Goal: Task Accomplishment & Management: Use online tool/utility

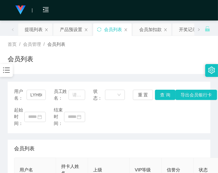
click at [175, 137] on div "用户名： LYH6688 员工姓名： 状态： 重 置 查 询 导出会员银行卡 起始时间： 结束时间： 会员列表 用户名 持卡人姓名 上级 VIP等级 信誉分 …" at bounding box center [109, 160] width 203 height 156
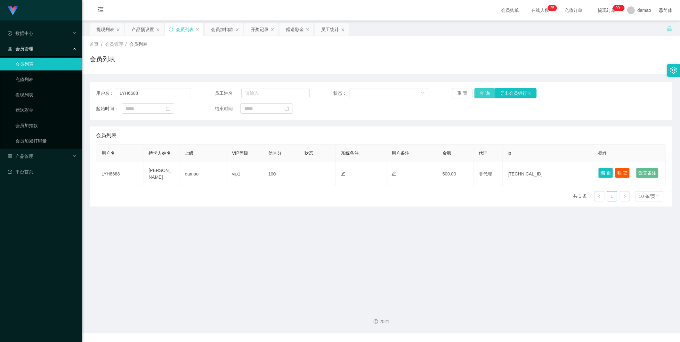
click at [218, 95] on button "查 询" at bounding box center [485, 93] width 21 height 10
drag, startPoint x: 152, startPoint y: 93, endPoint x: 72, endPoint y: 82, distance: 79.9
click at [72, 82] on section "Jingdong工作台代理端 数据中心 会员管理 会员列表 充值列表 提现列表 赠送彩金 会员加扣款 会员加减打码量 产品管理 平台首页 保存配置 重置配置 …" at bounding box center [340, 166] width 680 height 333
click at [218, 91] on button "查 询" at bounding box center [485, 93] width 21 height 10
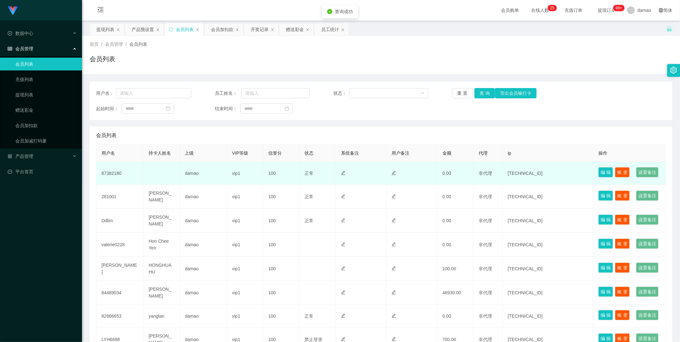
click at [107, 173] on td "87382180" at bounding box center [119, 173] width 47 height 23
click at [112, 173] on td "87382180" at bounding box center [119, 173] width 47 height 23
copy td "87382180"
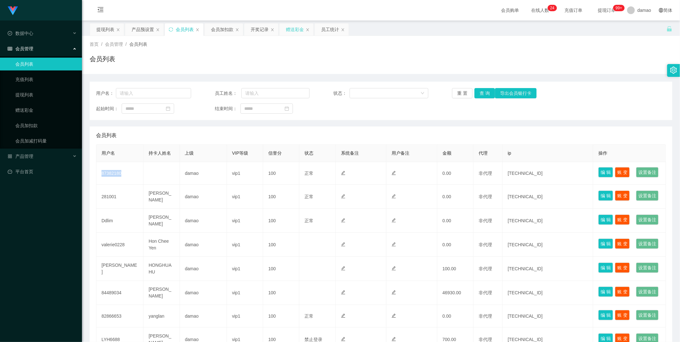
click at [218, 32] on div "赠送彩金" at bounding box center [295, 29] width 18 height 12
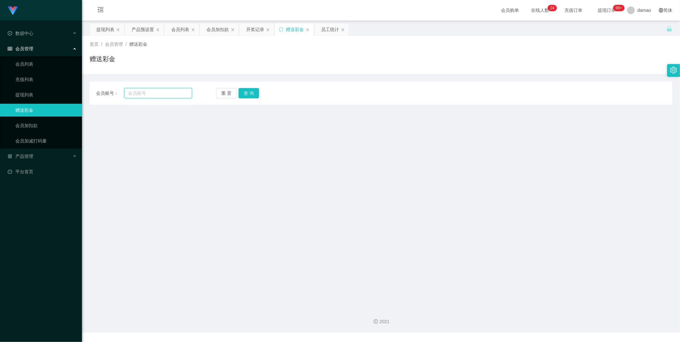
click at [171, 94] on input "text" at bounding box center [158, 93] width 68 height 10
paste input "87382180"
type input "87382180"
drag, startPoint x: 250, startPoint y: 91, endPoint x: 246, endPoint y: 90, distance: 3.9
click at [218, 91] on button "查 询" at bounding box center [249, 93] width 21 height 10
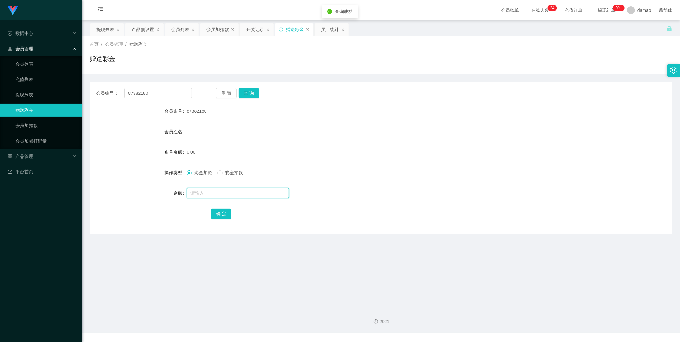
click at [202, 173] on input "text" at bounding box center [238, 193] width 103 height 10
type input "100"
click at [218, 173] on button "确 定" at bounding box center [221, 214] width 21 height 10
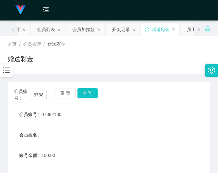
drag, startPoint x: 138, startPoint y: 144, endPoint x: 138, endPoint y: 140, distance: 3.8
click at [138, 141] on form "会员账号 87382180 会员姓名 账号余额 100.00 操作类型 彩金加款 彩金扣款 金额 确 定" at bounding box center [109, 165] width 203 height 115
click at [81, 29] on div "会员加扣款" at bounding box center [83, 29] width 22 height 12
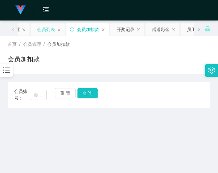
click at [48, 27] on div "会员列表" at bounding box center [46, 29] width 18 height 12
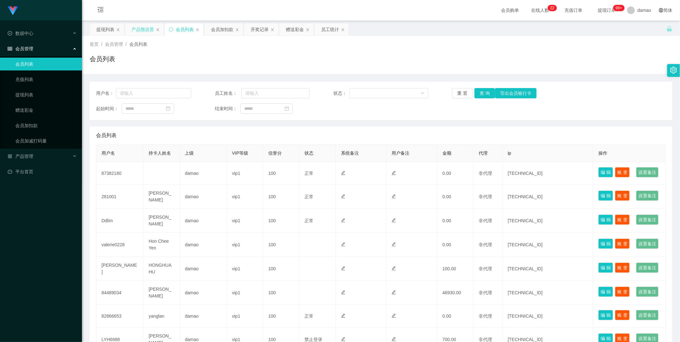
click at [138, 26] on div "产品预设置" at bounding box center [143, 29] width 22 height 12
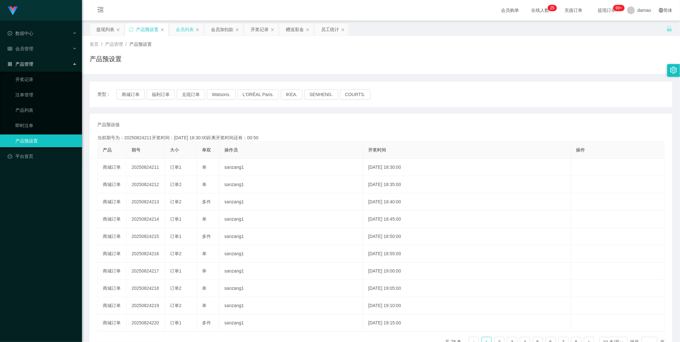
click at [180, 30] on div "会员列表" at bounding box center [185, 29] width 18 height 12
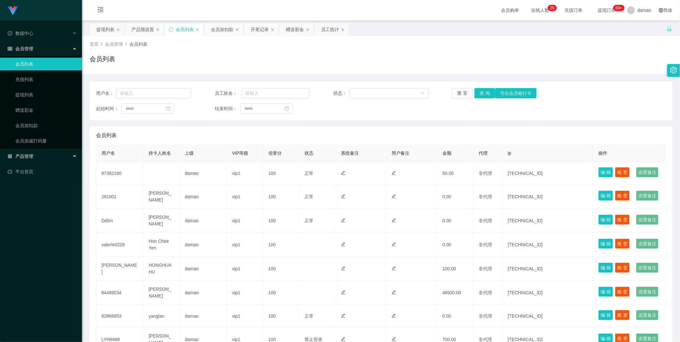
click at [32, 154] on span "产品管理" at bounding box center [21, 156] width 26 height 5
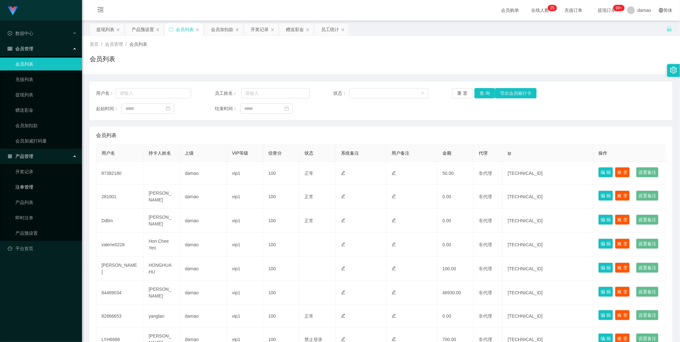
click at [28, 185] on link "注单管理" at bounding box center [46, 187] width 62 height 13
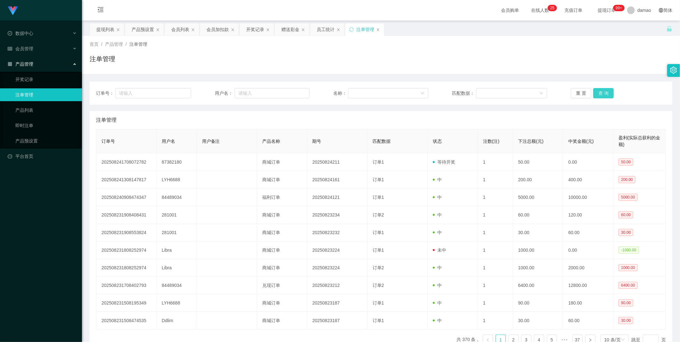
click at [600, 89] on button "查 询" at bounding box center [604, 93] width 21 height 10
click at [600, 89] on div "重 置 查 询" at bounding box center [618, 93] width 95 height 10
click at [599, 89] on button "查 询" at bounding box center [604, 93] width 21 height 10
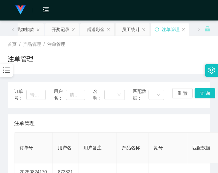
click at [163, 59] on div "注单管理" at bounding box center [109, 61] width 203 height 15
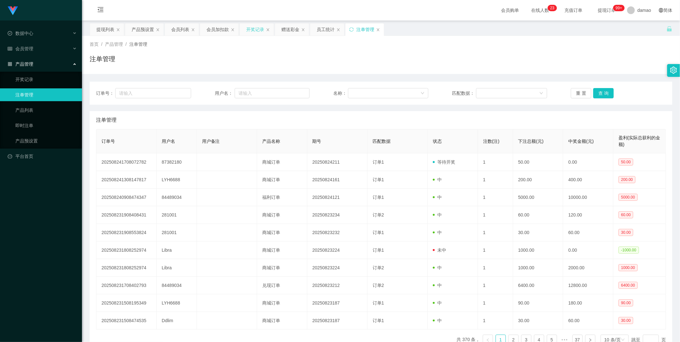
click at [257, 28] on div "开奖记录" at bounding box center [255, 29] width 18 height 12
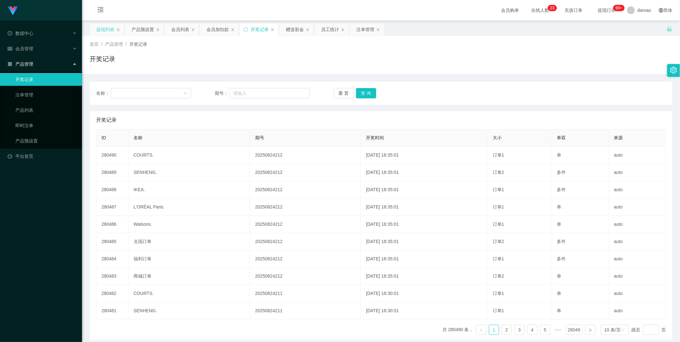
click at [110, 29] on div "提现列表" at bounding box center [105, 29] width 18 height 12
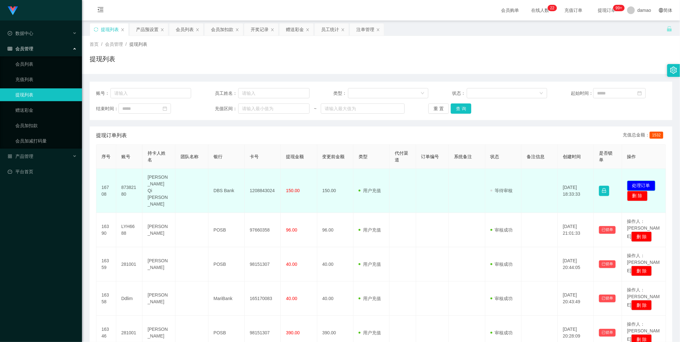
click at [645, 181] on button "处理订单" at bounding box center [642, 186] width 28 height 10
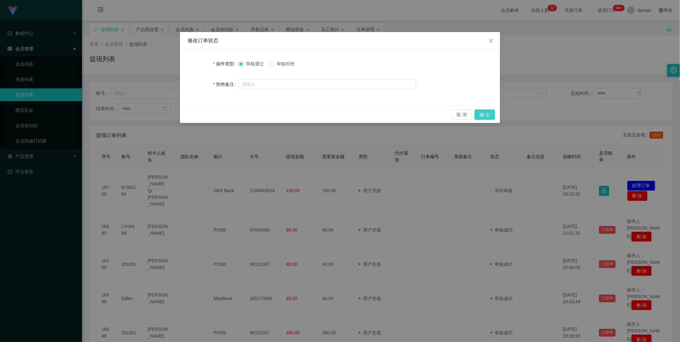
click at [488, 112] on button "确 定" at bounding box center [485, 115] width 21 height 10
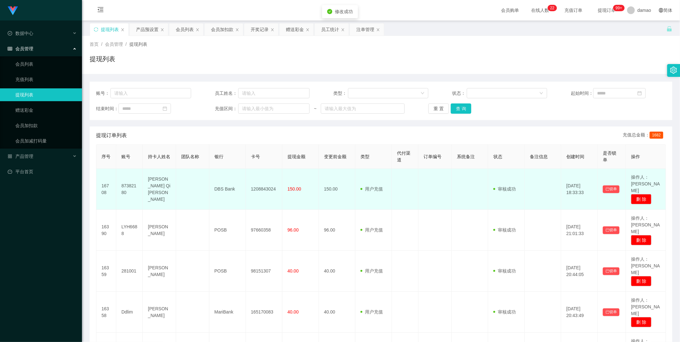
click at [259, 186] on td "1208843024" at bounding box center [264, 189] width 37 height 41
copy td "1208843024"
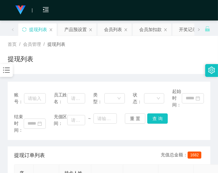
click at [151, 67] on div "提现列表" at bounding box center [109, 61] width 203 height 15
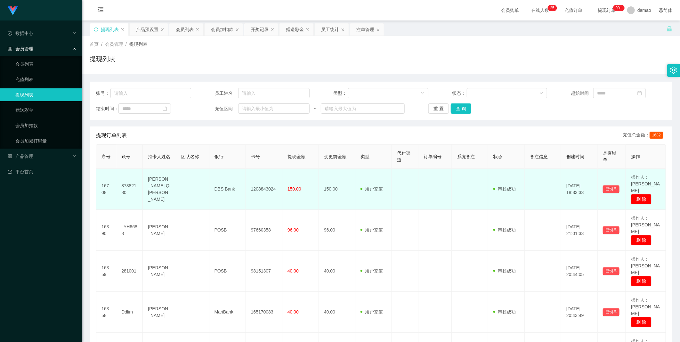
click at [121, 184] on td "87382180" at bounding box center [129, 189] width 27 height 41
click at [126, 180] on td "87382180" at bounding box center [129, 189] width 27 height 41
click at [126, 181] on td "87382180" at bounding box center [129, 189] width 27 height 41
click at [127, 181] on td "87382180" at bounding box center [129, 189] width 27 height 41
copy td "87382180"
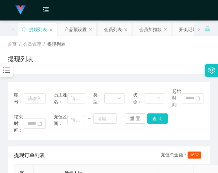
click at [148, 136] on div "账号： 员工姓名： 类型： 状态： 起始时间： 结束时间： 充值区间： ~ 重 置 查 询" at bounding box center [109, 111] width 203 height 58
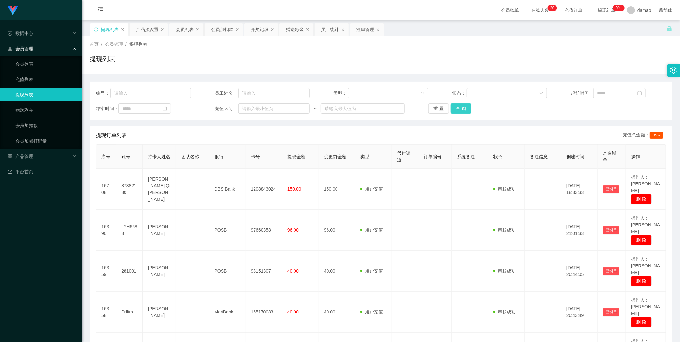
click at [462, 106] on button "查 询" at bounding box center [461, 108] width 21 height 10
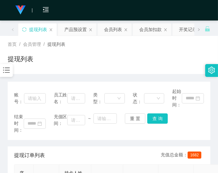
click at [181, 135] on div "账号： 员工姓名： 类型： 状态： 起始时间： 结束时间： 充值区间： ~ 重 置 查 询" at bounding box center [109, 111] width 203 height 58
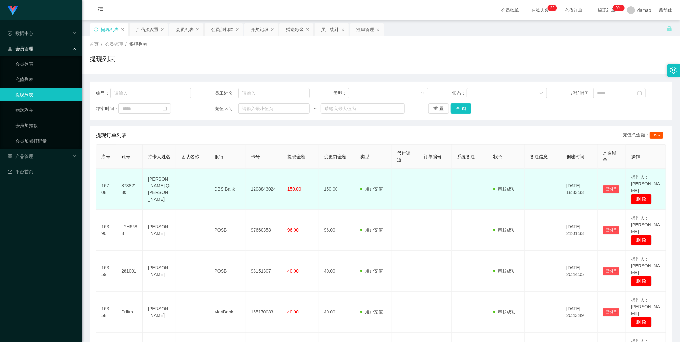
click at [133, 180] on td "87382180" at bounding box center [129, 189] width 27 height 41
copy td "87382180"
